Goal: Check status: Check status

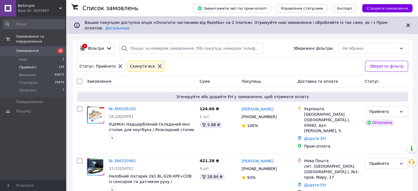
click at [62, 5] on div "BeSimple Ваш ID: 2637407" at bounding box center [41, 8] width 50 height 16
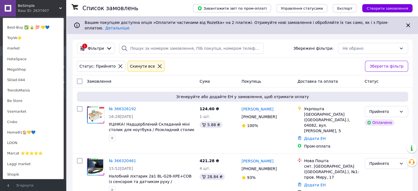
scroll to position [126, 0]
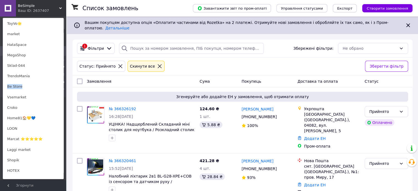
drag, startPoint x: 63, startPoint y: 77, endPoint x: 62, endPoint y: 81, distance: 4.2
click at [63, 88] on ul "Сайт BeSimple Кабінет покупця Перевірити стан системи Сторінка на маркетплейсі …" at bounding box center [33, 98] width 61 height 161
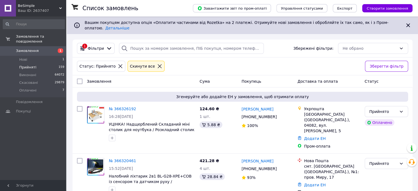
click at [54, 9] on div "Ваш ID: 2637407" at bounding box center [42, 10] width 48 height 5
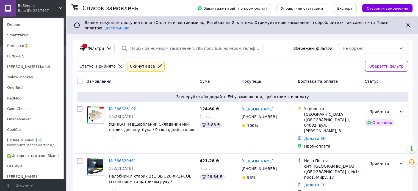
scroll to position [369, 0]
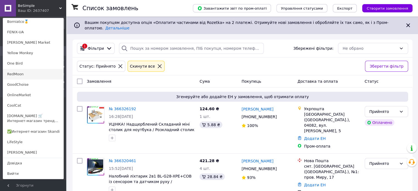
click at [22, 75] on link "RedMoon" at bounding box center [33, 74] width 60 height 10
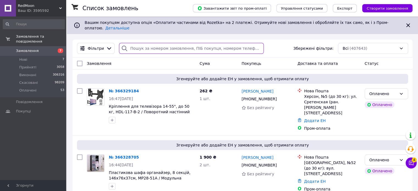
click at [137, 44] on input "search" at bounding box center [191, 48] width 145 height 11
paste input "365944738"
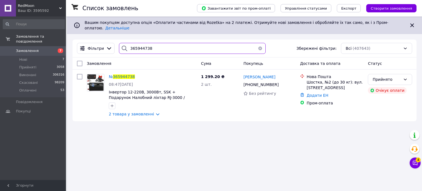
type input "365944738"
